Goal: Task Accomplishment & Management: Complete application form

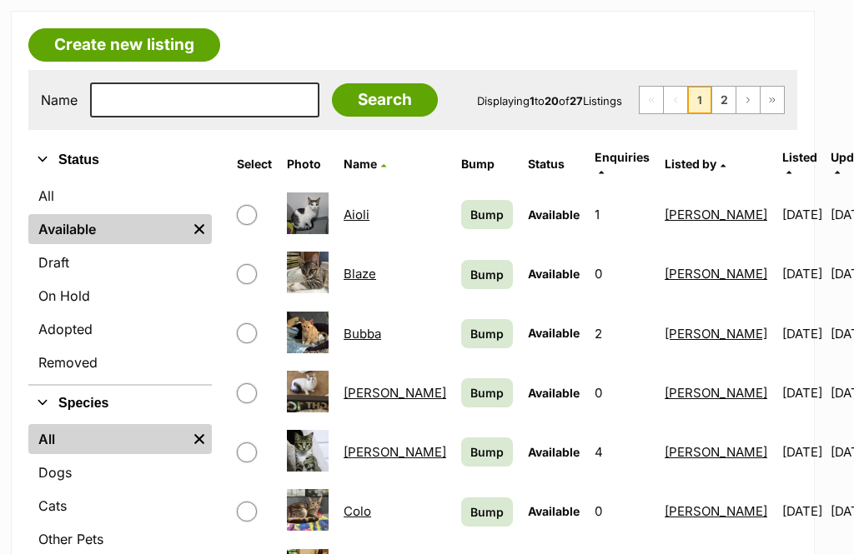
click at [470, 206] on span "Bump" at bounding box center [486, 215] width 33 height 18
click at [461, 260] on link "Bump" at bounding box center [487, 274] width 52 height 29
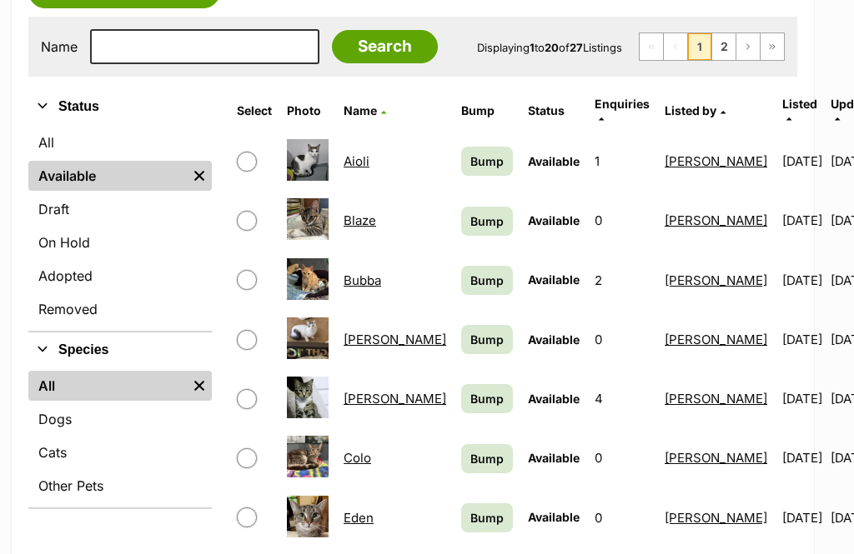
click at [461, 266] on link "Bump" at bounding box center [487, 280] width 52 height 29
click at [470, 333] on span "Bump" at bounding box center [486, 340] width 33 height 18
click at [470, 390] on span "Bump" at bounding box center [486, 399] width 33 height 18
click at [470, 454] on span "Bump" at bounding box center [486, 459] width 33 height 18
click at [461, 517] on link "Bump" at bounding box center [487, 517] width 52 height 29
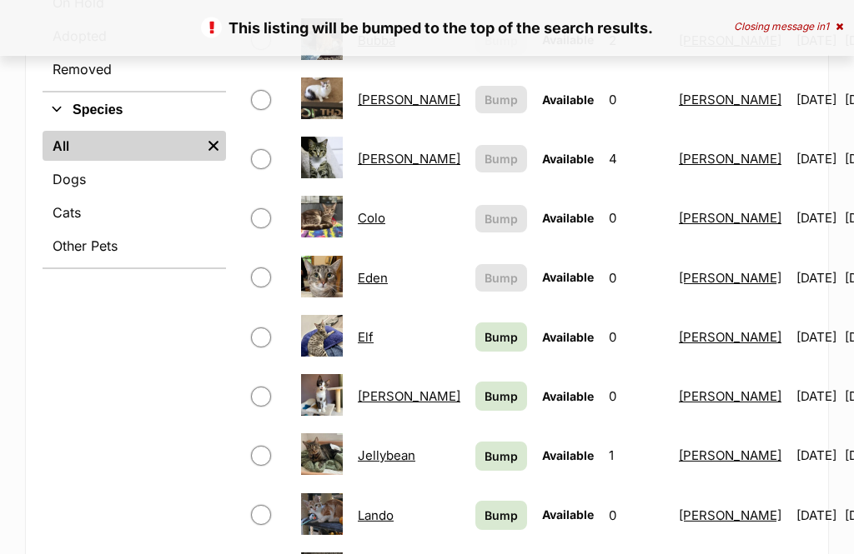
scroll to position [584, 0]
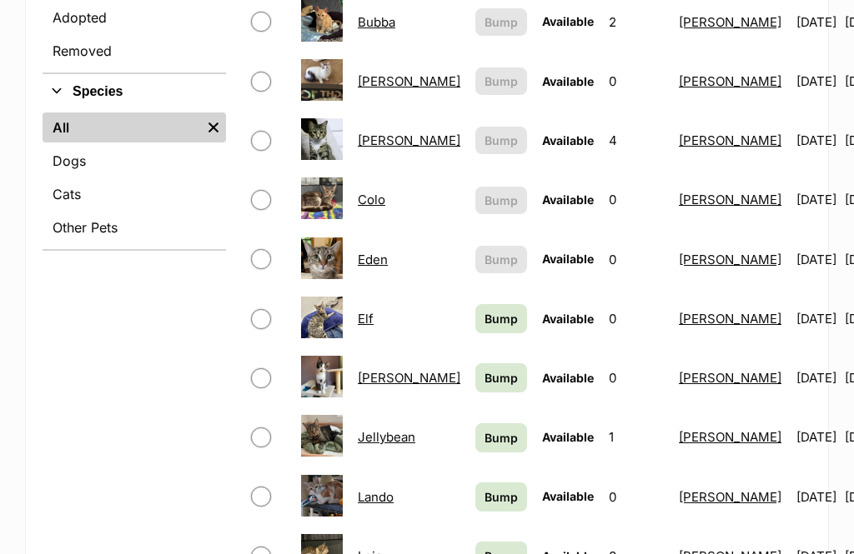
click at [484, 310] on span "Bump" at bounding box center [500, 319] width 33 height 18
click at [484, 369] on span "Bump" at bounding box center [500, 378] width 33 height 18
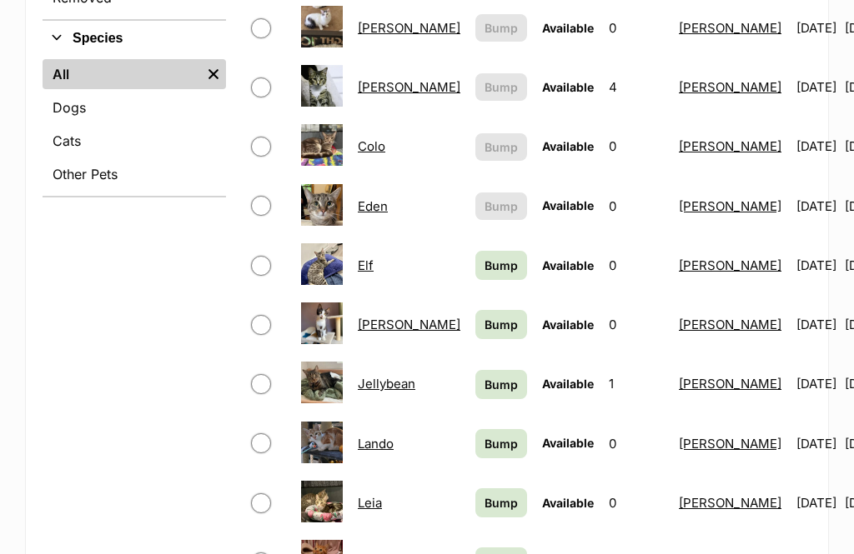
click at [484, 376] on span "Bump" at bounding box center [500, 385] width 33 height 18
click at [484, 435] on span "Bump" at bounding box center [500, 444] width 33 height 18
click at [484, 494] on span "Bump" at bounding box center [500, 503] width 33 height 18
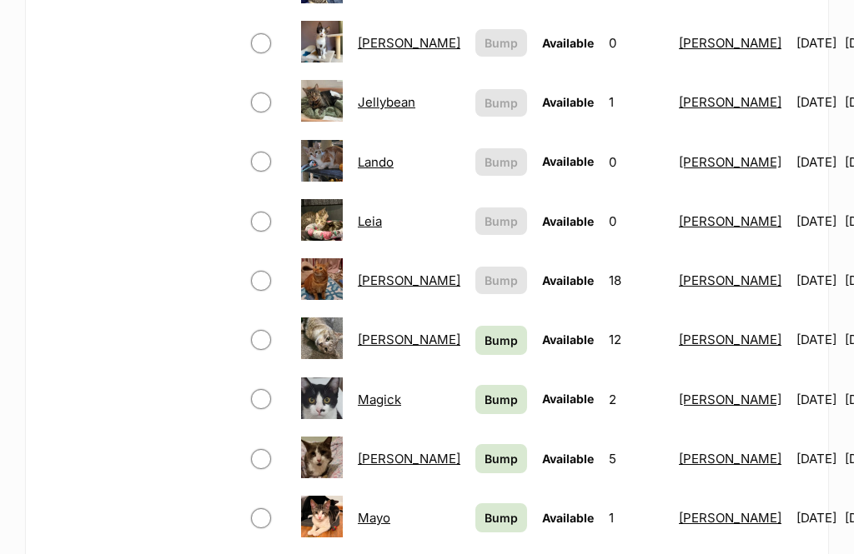
scroll to position [966, 0]
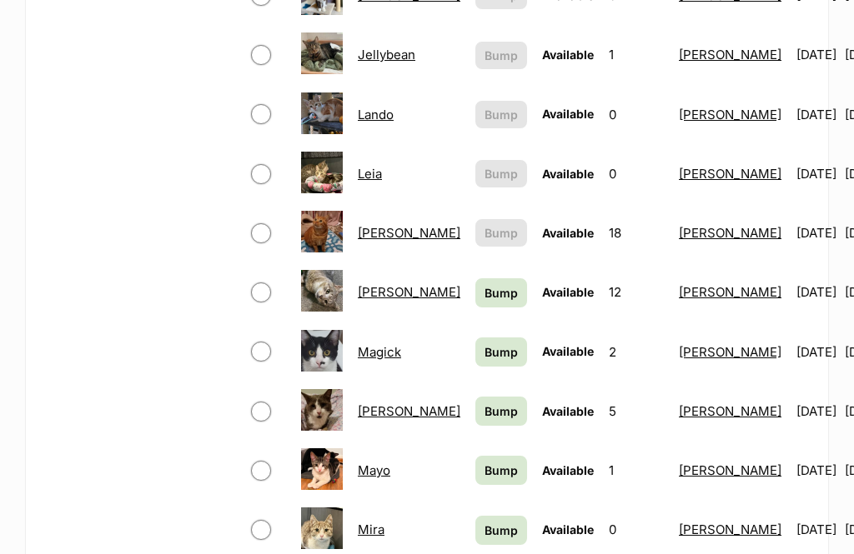
click at [484, 285] on span "Bump" at bounding box center [500, 294] width 33 height 18
click at [484, 344] on span "Bump" at bounding box center [500, 353] width 33 height 18
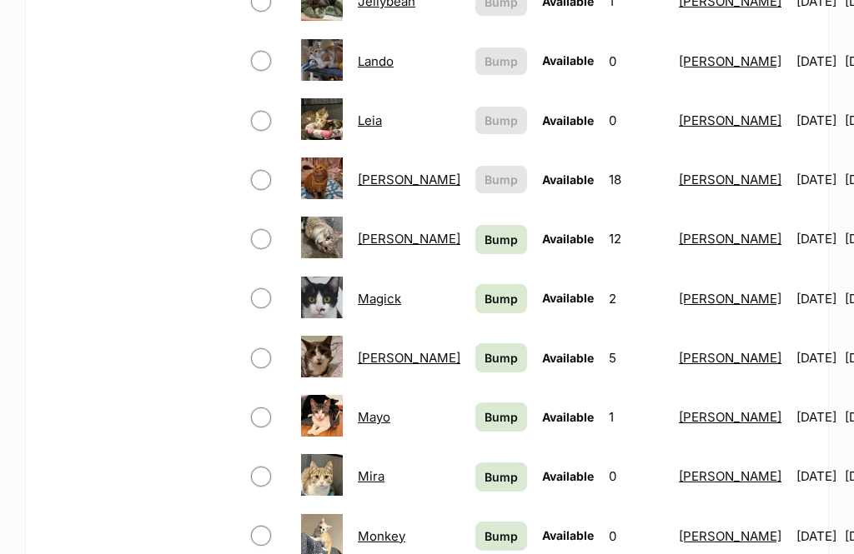
click at [484, 349] on span "Bump" at bounding box center [500, 358] width 33 height 18
click at [484, 408] on span "Bump" at bounding box center [500, 417] width 33 height 18
click at [484, 469] on span "Bump" at bounding box center [500, 477] width 33 height 18
click at [475, 522] on link "Bump" at bounding box center [501, 536] width 52 height 29
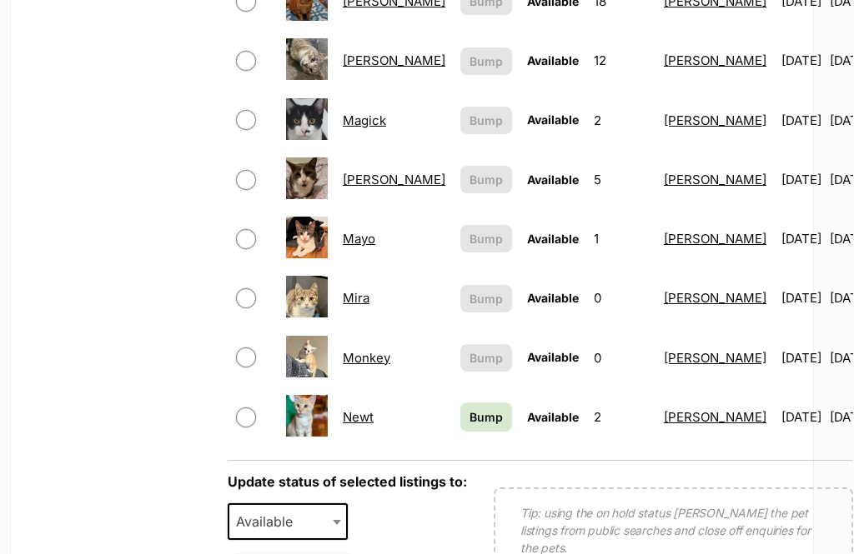
scroll to position [1219, 14]
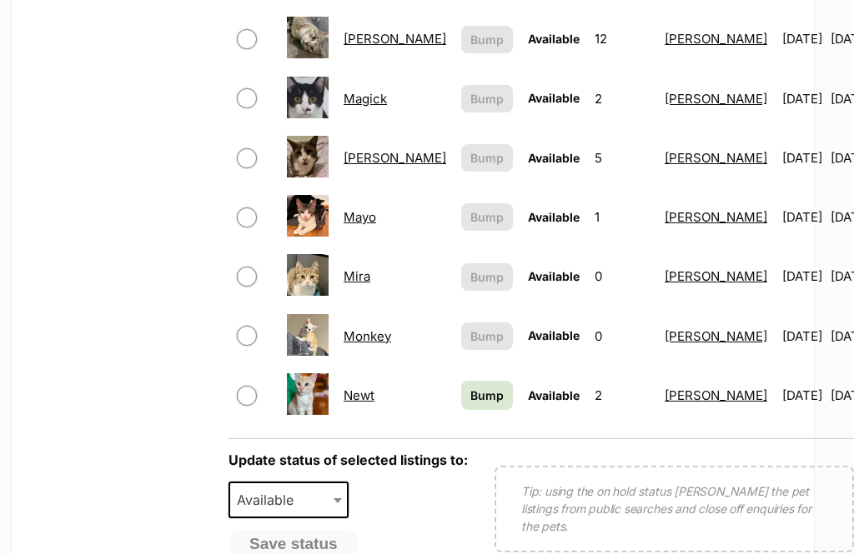
click at [470, 388] on span "Bump" at bounding box center [486, 397] width 33 height 18
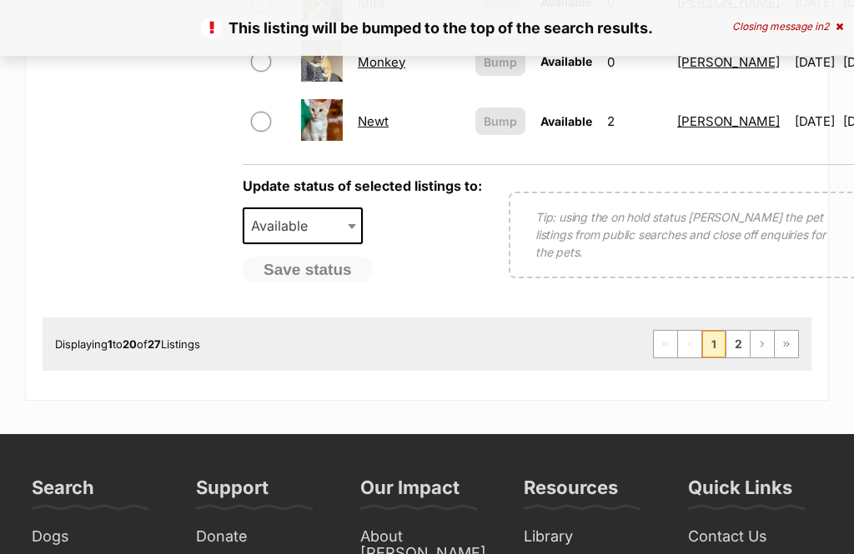
scroll to position [1505, 0]
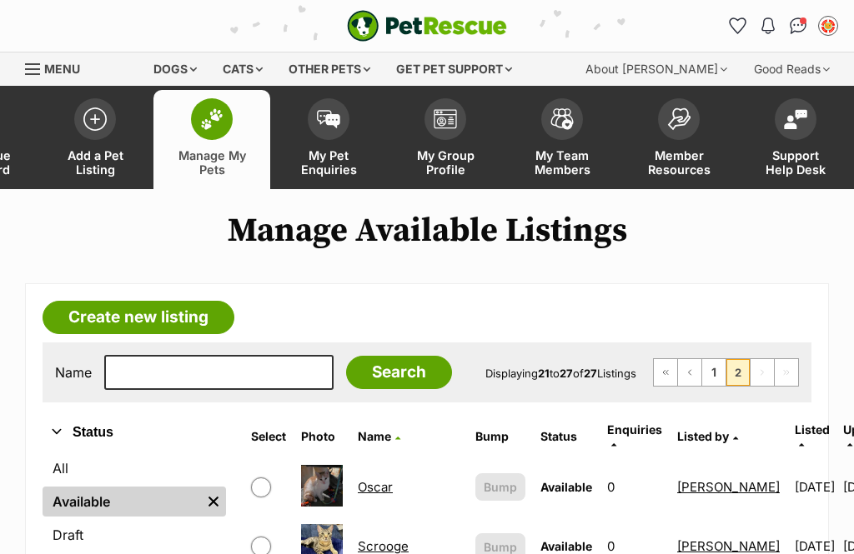
click at [91, 129] on span at bounding box center [95, 119] width 42 height 42
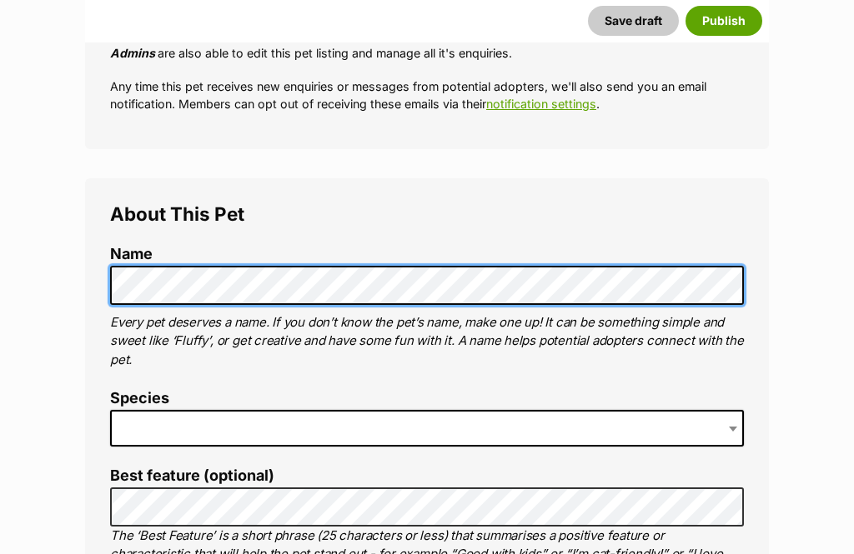
scroll to position [451, 0]
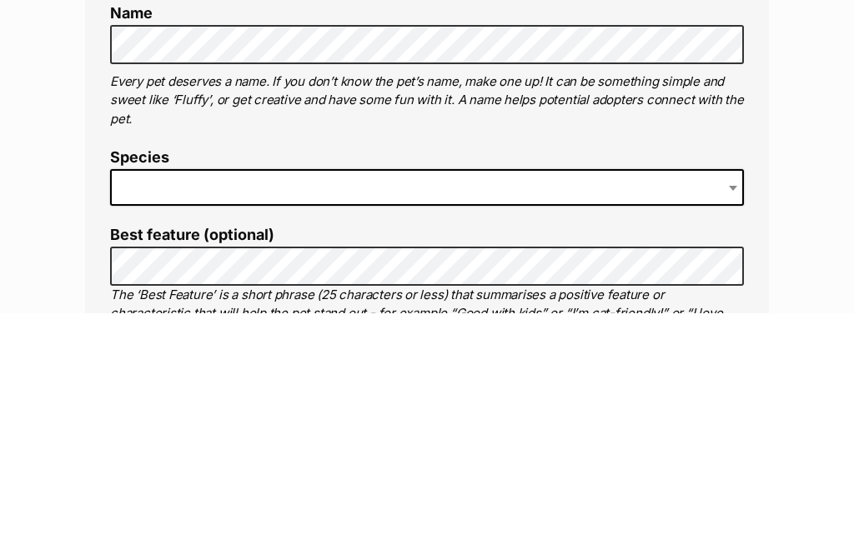
click at [173, 411] on span at bounding box center [426, 429] width 633 height 37
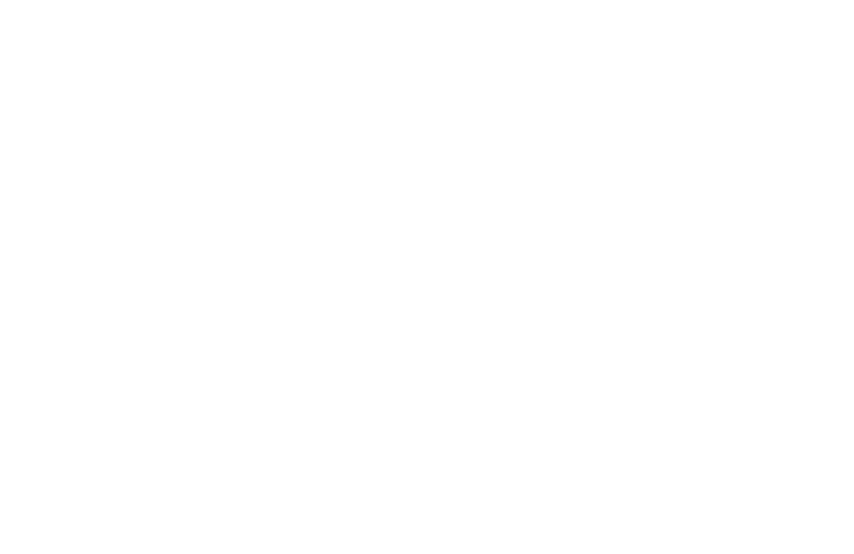
scroll to position [1614, 0]
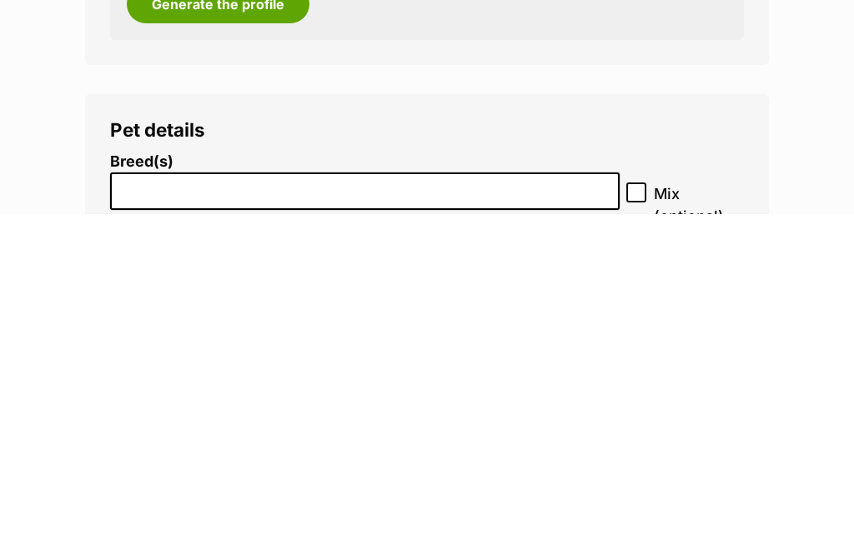
click at [177, 518] on input "search" at bounding box center [365, 527] width 498 height 18
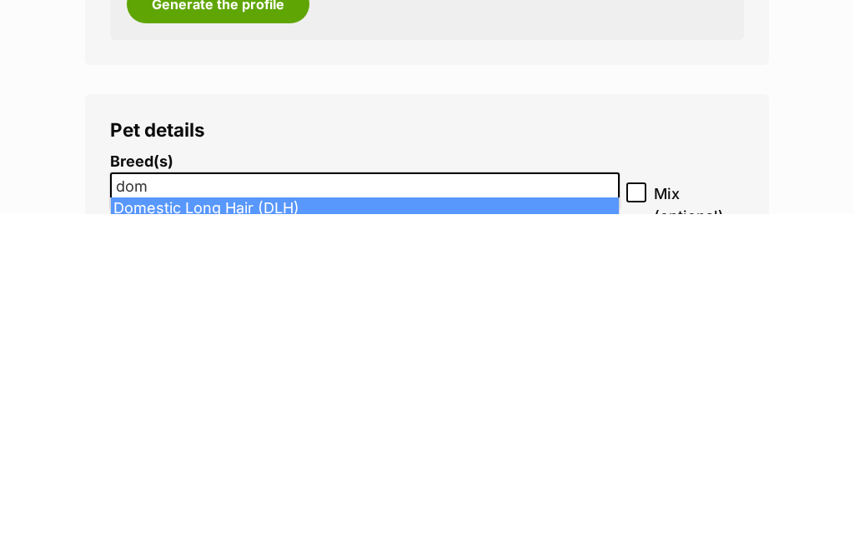
type input "dom"
select select "252102"
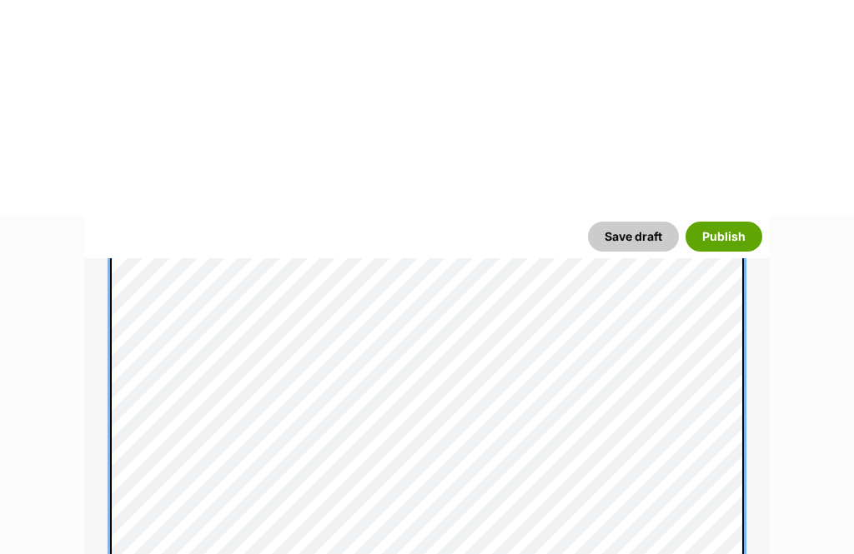
scroll to position [3675, 0]
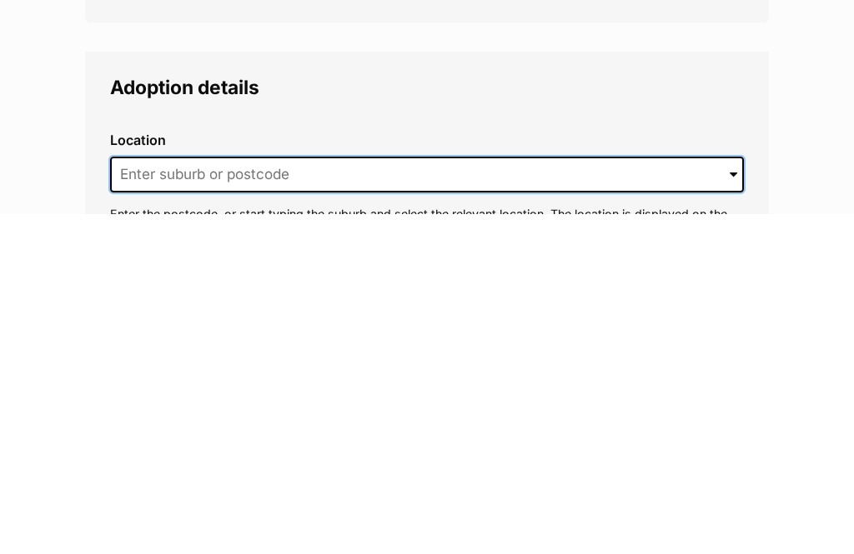
click at [153, 497] on input at bounding box center [426, 515] width 633 height 37
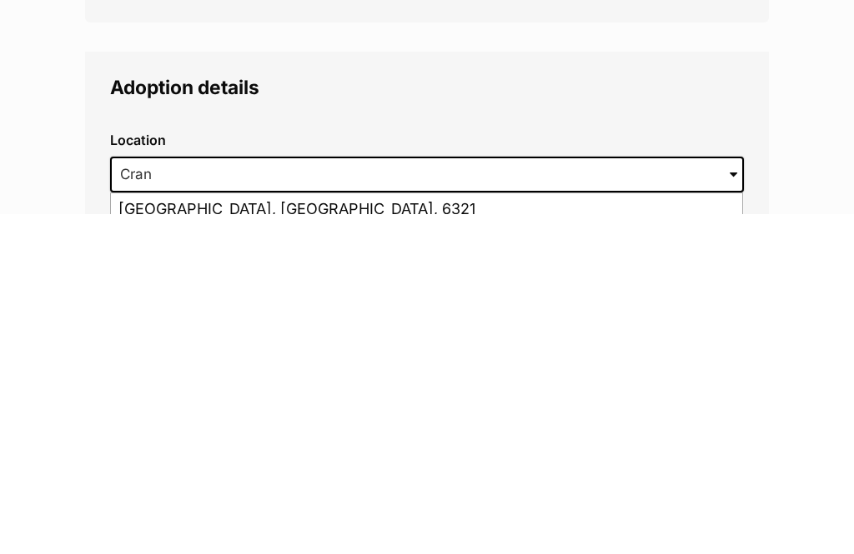
type input "Cranebrook, New South Wales, 2749"
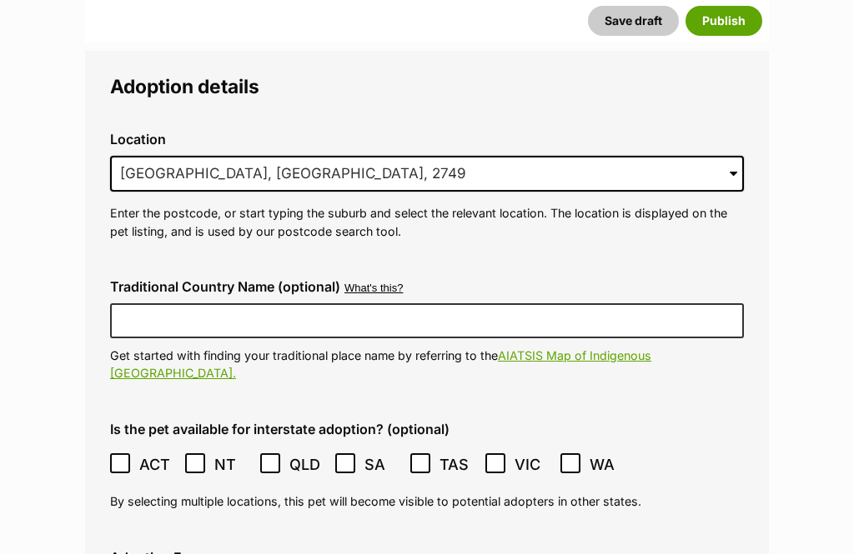
scroll to position [4031, 0]
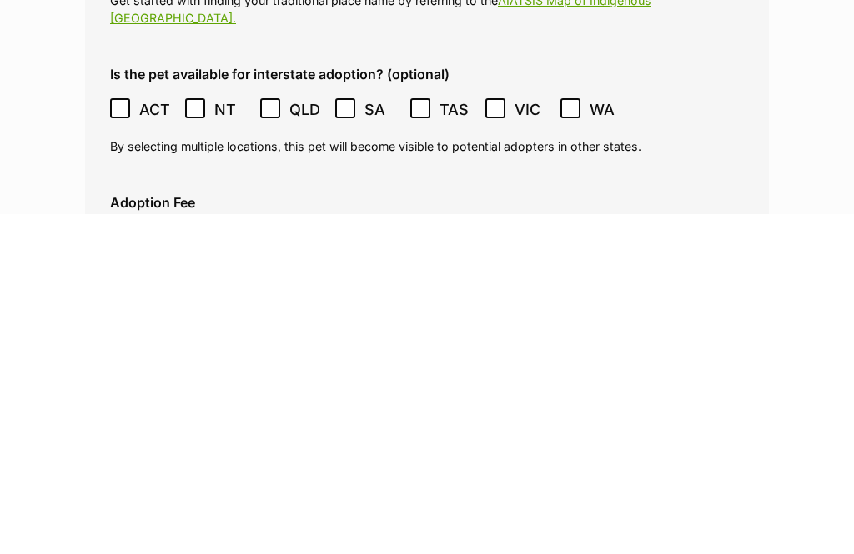
checkbox input "true"
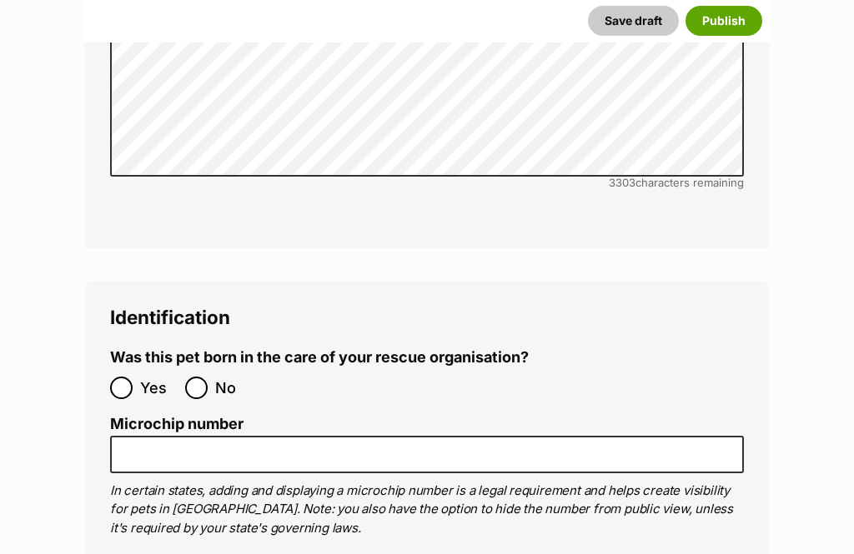
scroll to position [5396, 0]
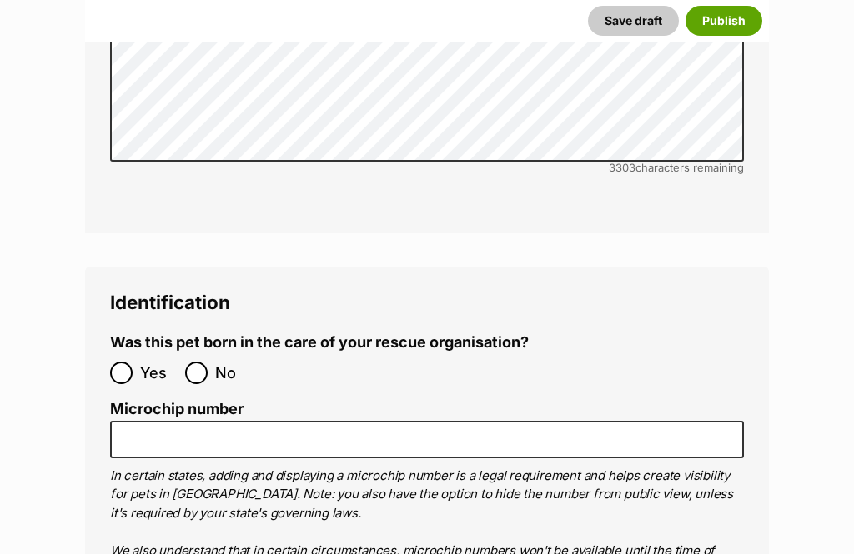
click at [189, 362] on input "No" at bounding box center [196, 373] width 23 height 23
radio input "true"
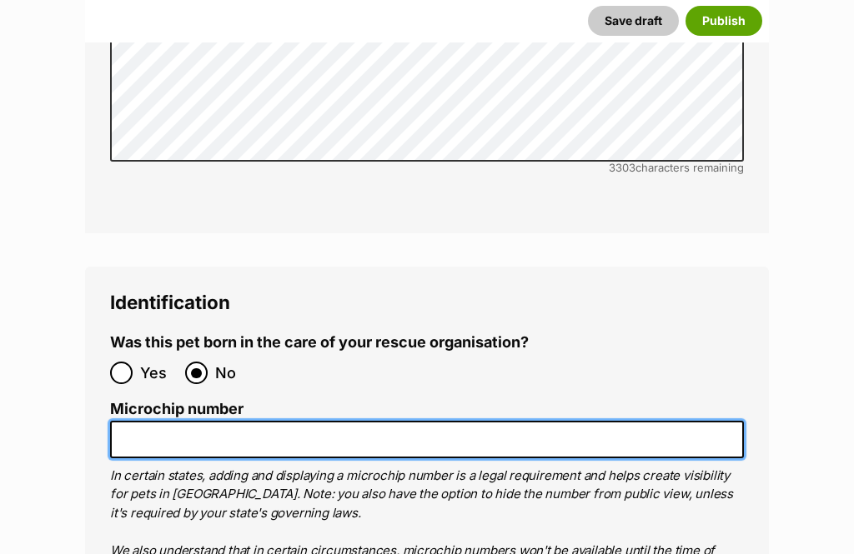
click at [168, 421] on input "Microchip number" at bounding box center [426, 440] width 633 height 38
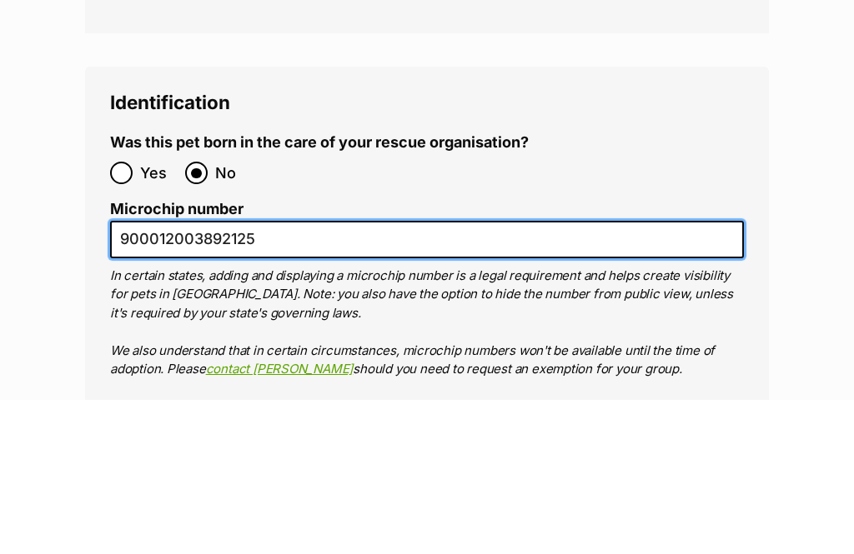
scroll to position [5492, 0]
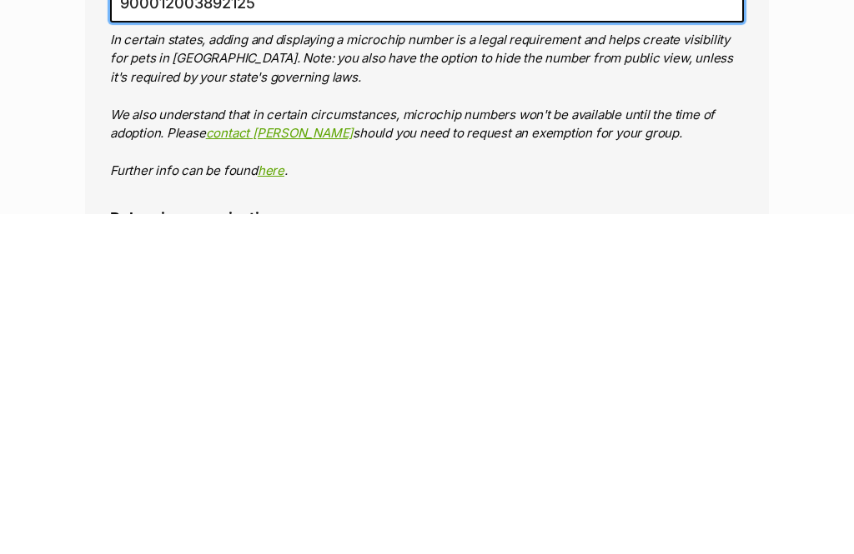
type input "900012003892125"
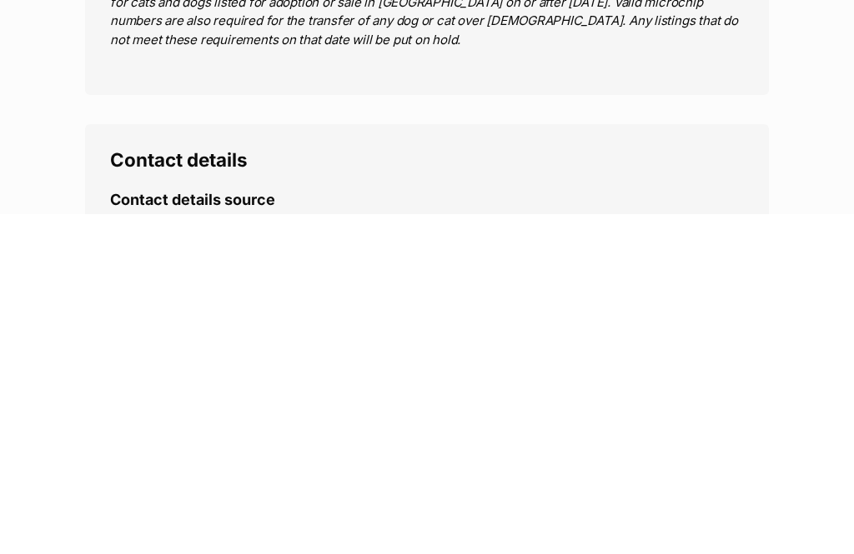
type input "R251000014"
radio input "true"
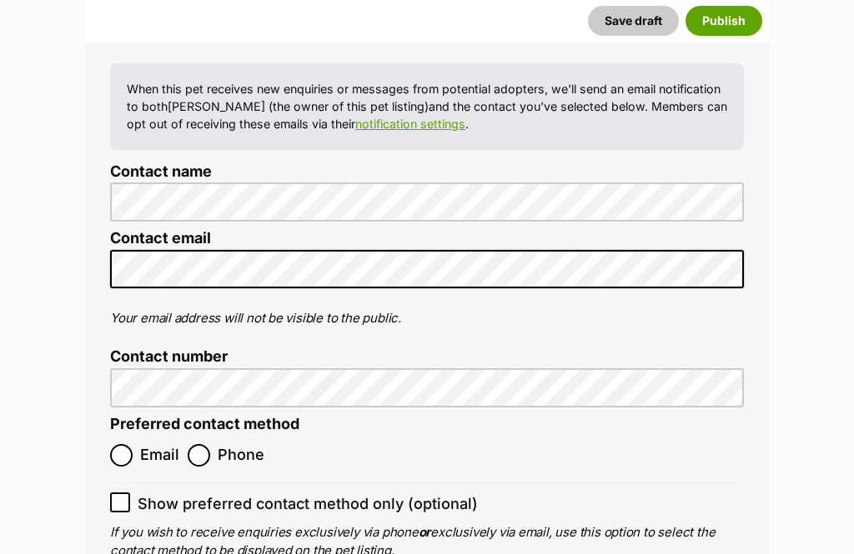
click at [128, 445] on input "Email" at bounding box center [121, 456] width 23 height 23
radio input "true"
click at [118, 493] on input "Show preferred contact method only (optional)" at bounding box center [120, 503] width 20 height 20
checkbox input "true"
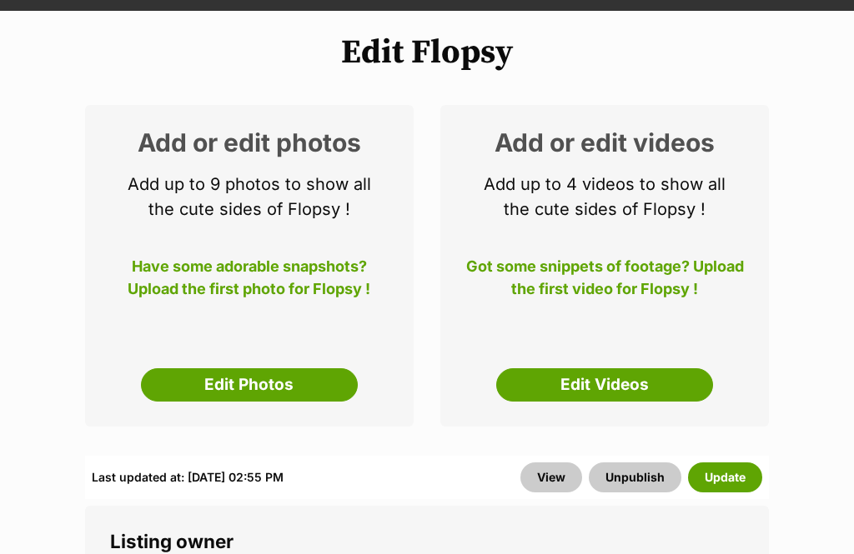
scroll to position [178, 0]
click at [204, 368] on link "Edit Photos" at bounding box center [249, 384] width 217 height 33
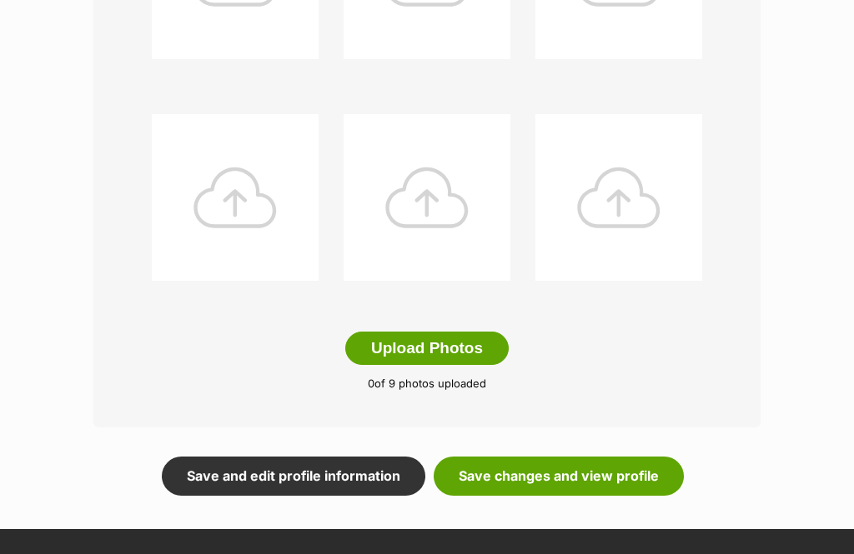
scroll to position [824, 0]
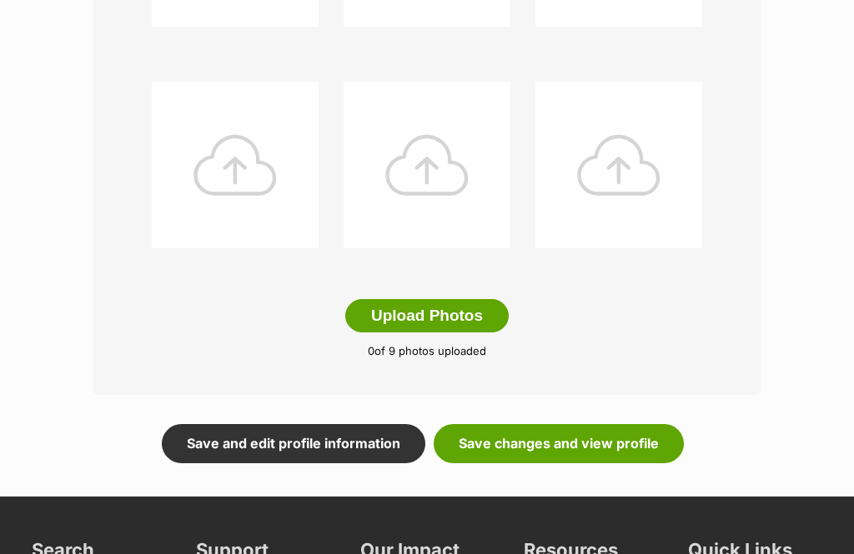
click at [409, 308] on button "Upload Photos" at bounding box center [426, 315] width 163 height 33
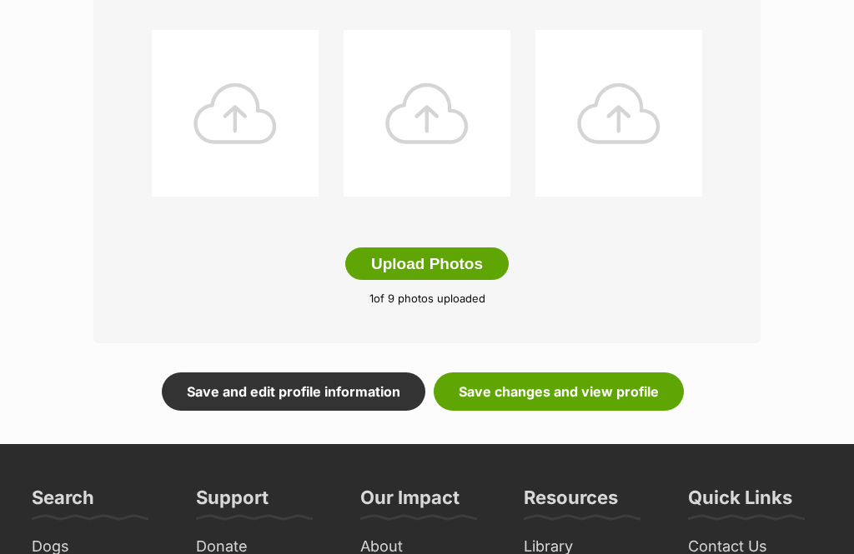
scroll to position [887, 0]
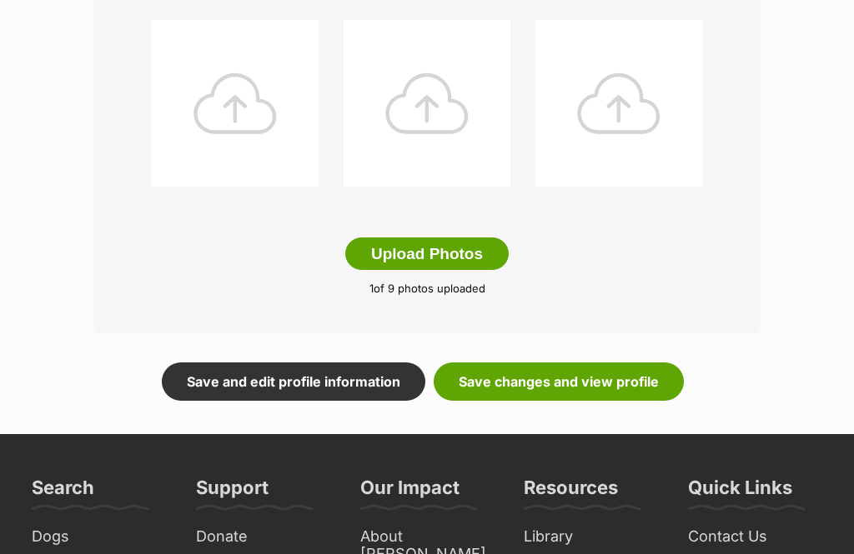
click at [191, 380] on link "Save and edit profile information" at bounding box center [293, 382] width 263 height 38
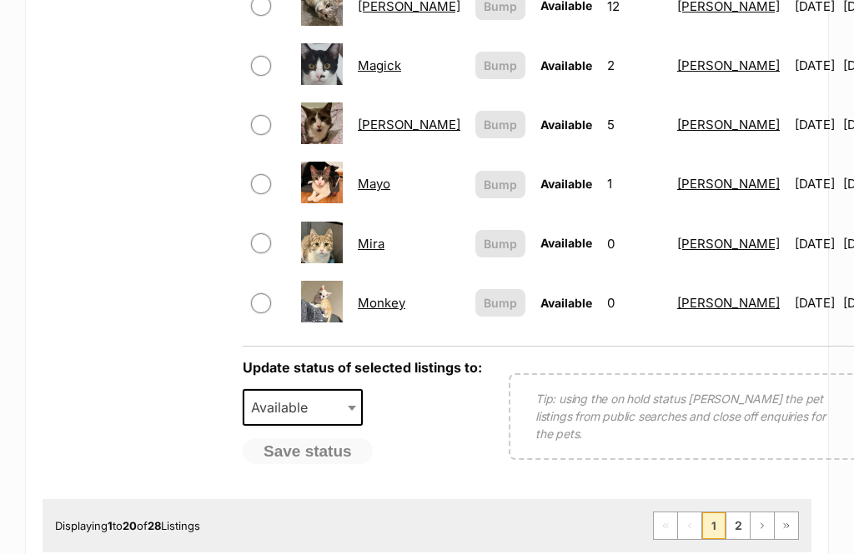
scroll to position [1313, 0]
